Goal: Contribute content: Contribute content

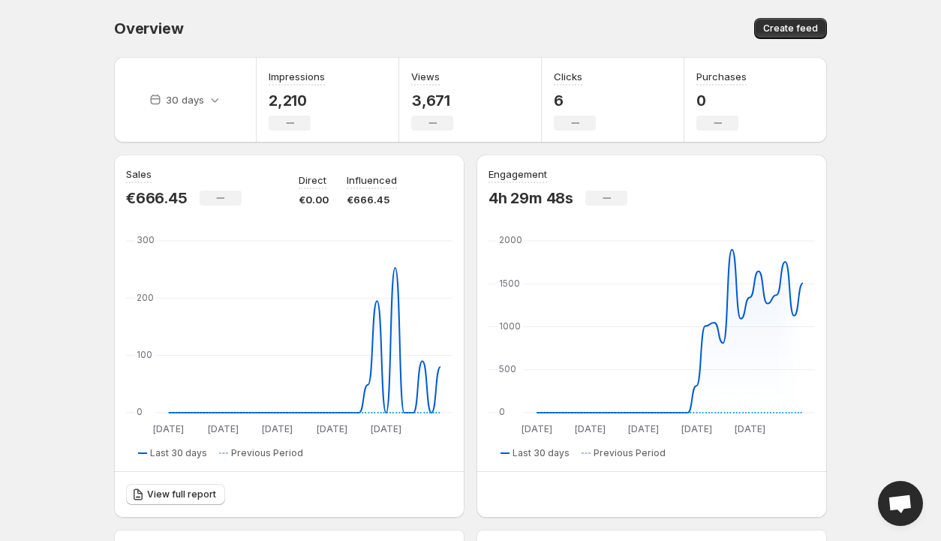
scroll to position [75, 0]
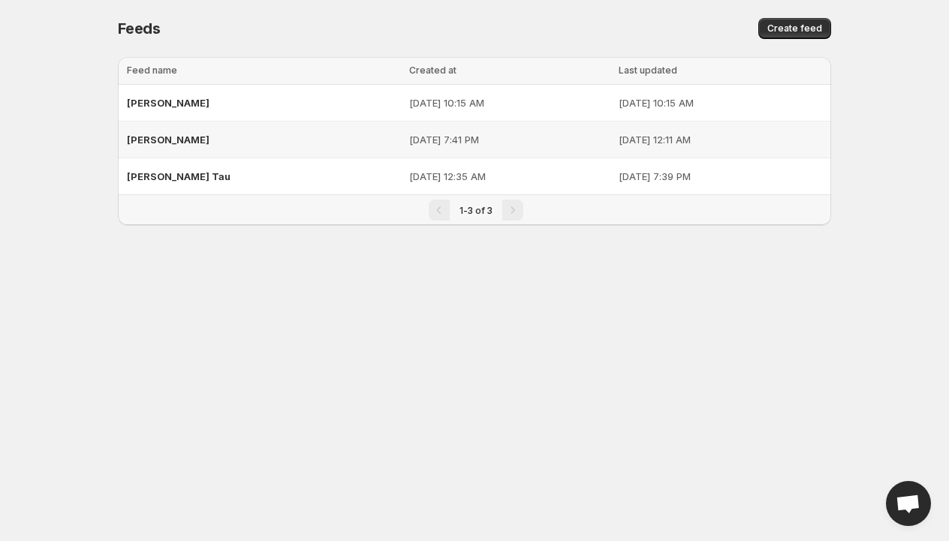
click at [144, 137] on span "[PERSON_NAME]" at bounding box center [168, 140] width 83 height 12
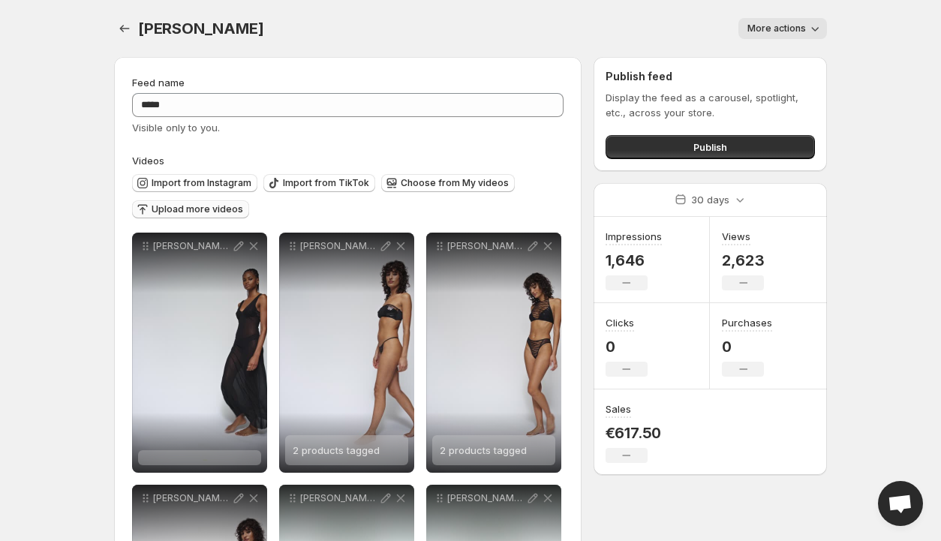
click at [203, 211] on span "Upload more videos" at bounding box center [198, 209] width 92 height 12
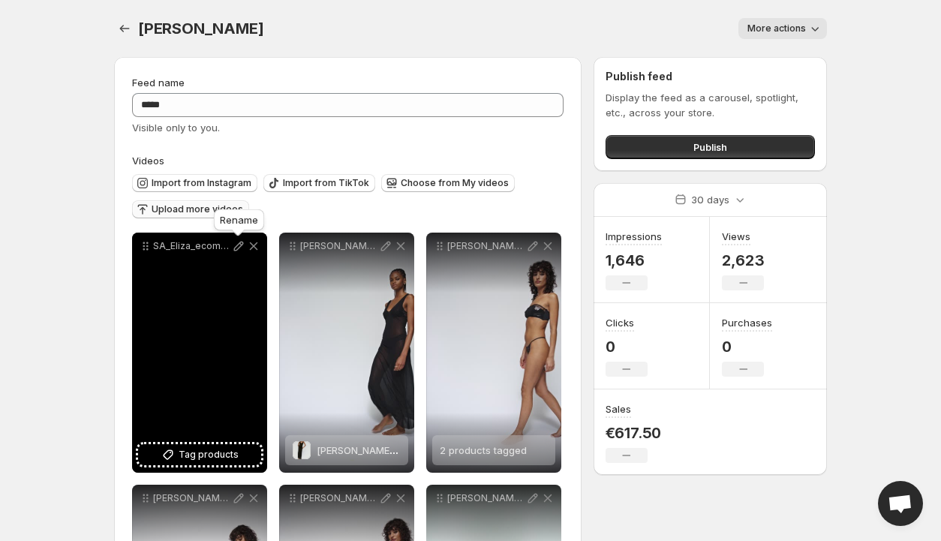
click at [242, 246] on icon at bounding box center [239, 247] width 10 height 10
click at [191, 454] on span "Tag products" at bounding box center [209, 454] width 60 height 15
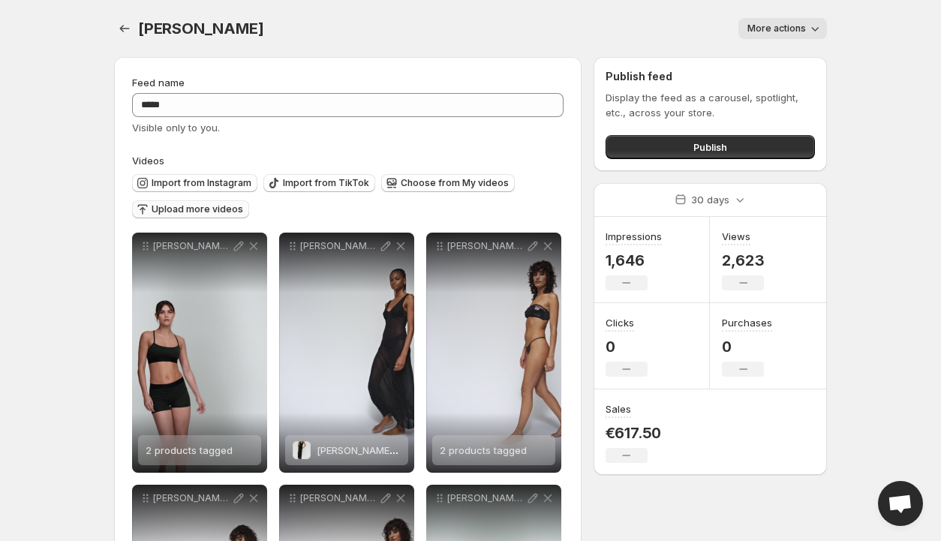
click at [211, 206] on span "Upload more videos" at bounding box center [198, 209] width 92 height 12
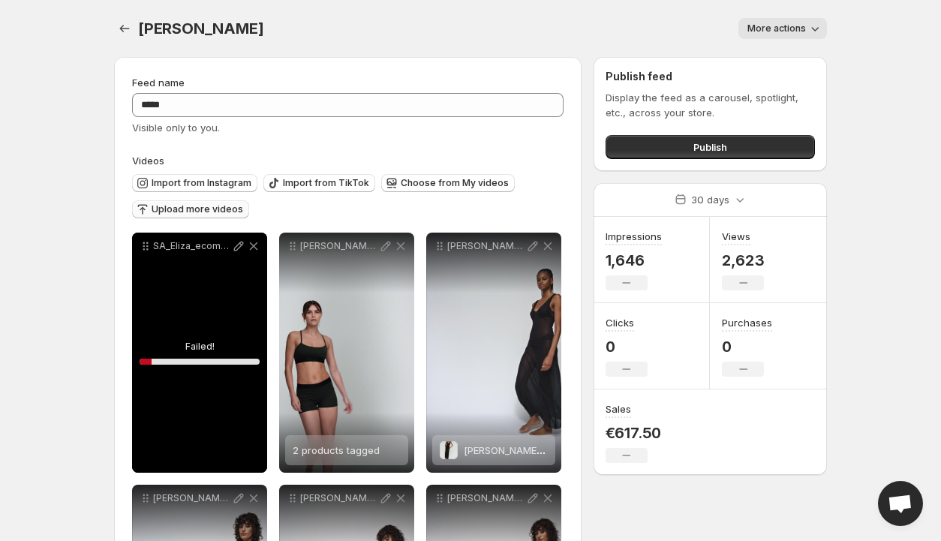
click at [216, 348] on div "SA_Eliza_ecom_3501729_JGL_3501751_JGL_AW25.mp4" at bounding box center [199, 353] width 135 height 240
click at [197, 345] on div "SA_Eliza_ecom_3501729_JGL_3501751_JGL_AW25.mp4" at bounding box center [199, 353] width 135 height 240
click at [253, 245] on icon at bounding box center [253, 246] width 15 height 15
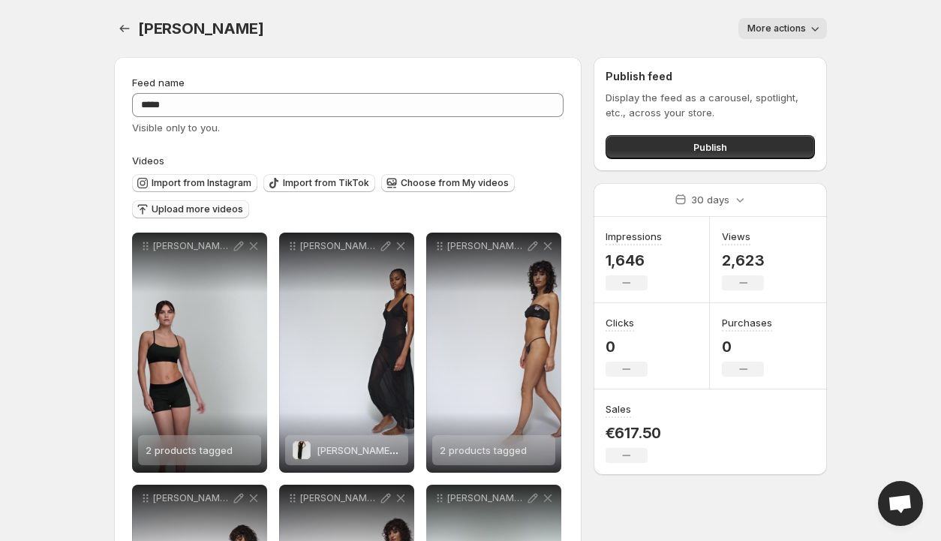
click at [176, 209] on span "Upload more videos" at bounding box center [198, 209] width 92 height 12
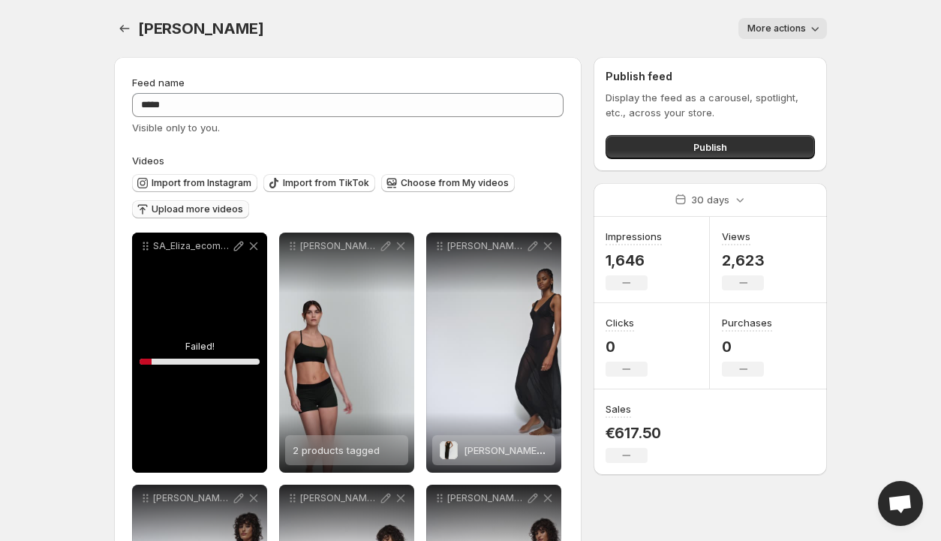
click at [191, 361] on div "SA_Eliza_ecom_3501729_JGL_3501751_JGL_AW25.mp4" at bounding box center [199, 353] width 135 height 240
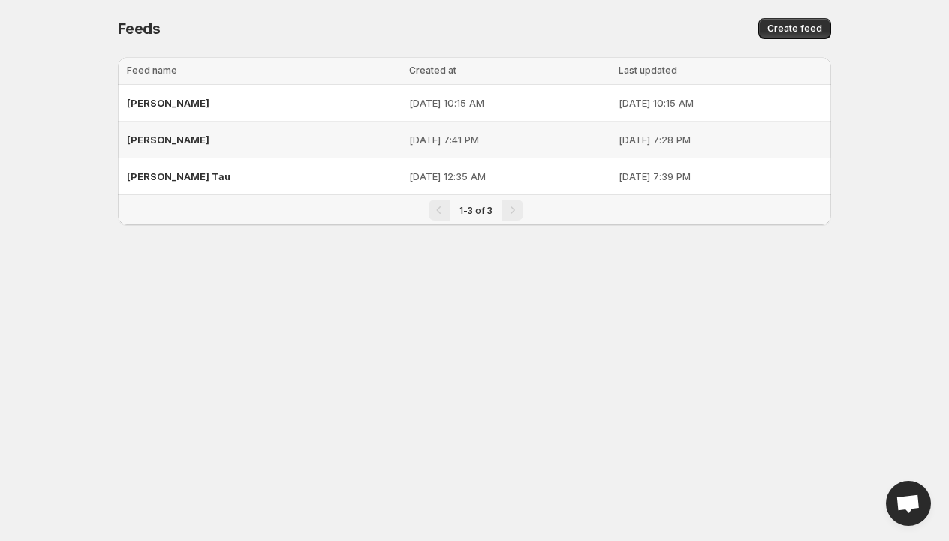
click at [134, 134] on span "Sarda" at bounding box center [168, 140] width 83 height 12
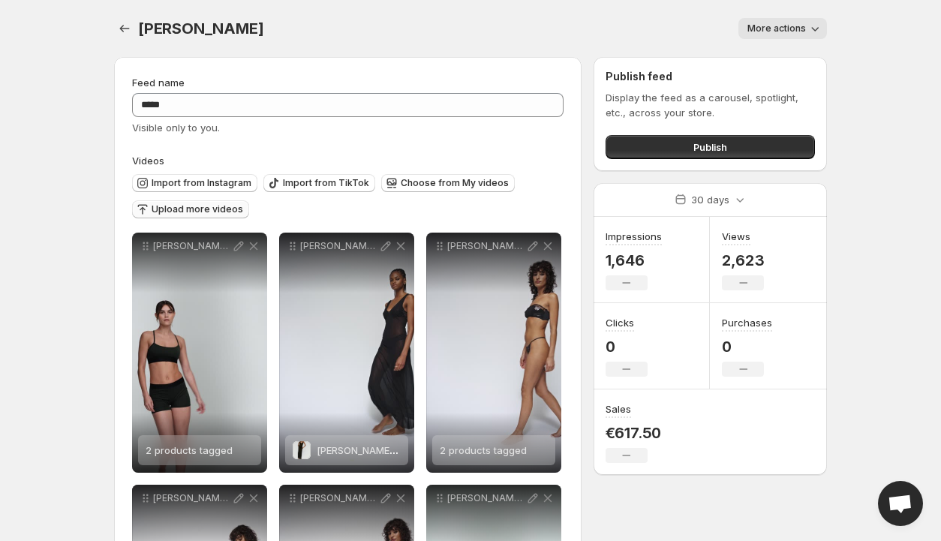
click at [192, 206] on span "Upload more videos" at bounding box center [198, 209] width 92 height 12
